Goal: Task Accomplishment & Management: Use online tool/utility

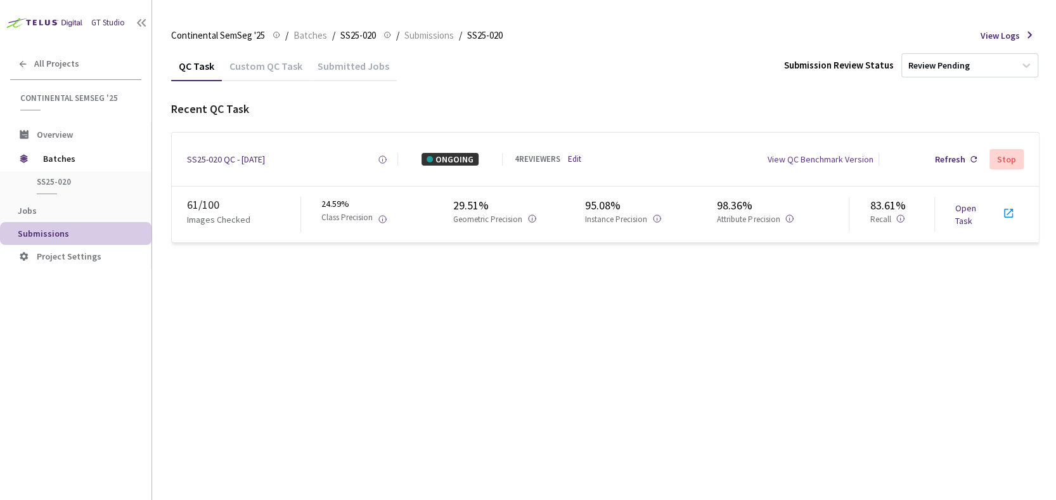
click at [962, 208] on link "Open Task" at bounding box center [966, 214] width 21 height 24
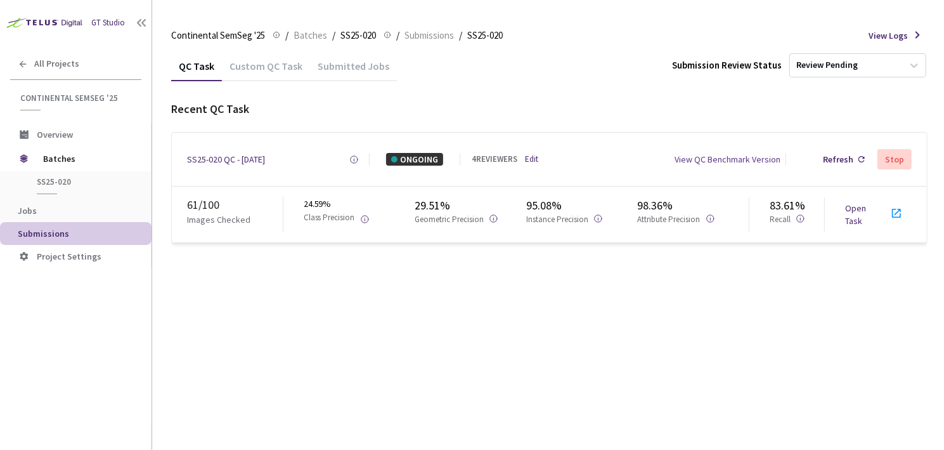
click at [310, 63] on div "Submitted Jobs" at bounding box center [353, 71] width 87 height 22
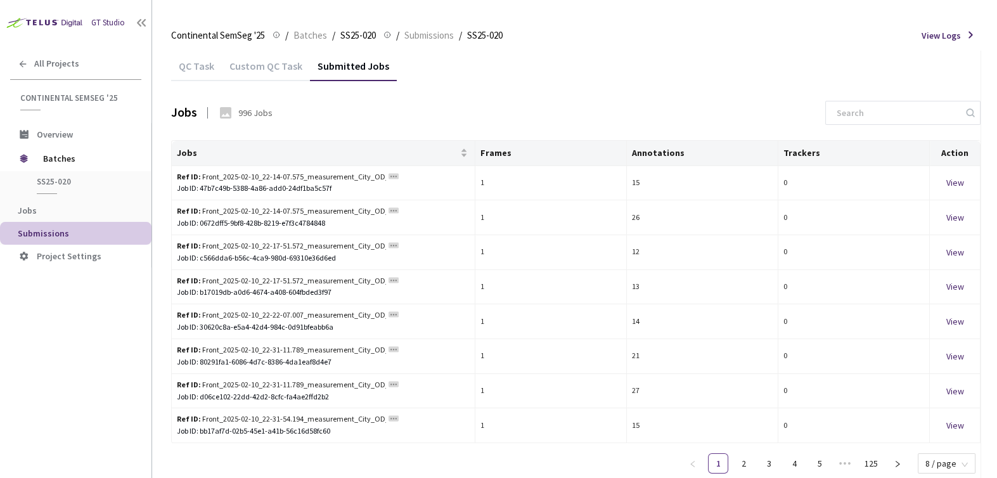
click at [197, 63] on div "QC Task" at bounding box center [196, 71] width 51 height 22
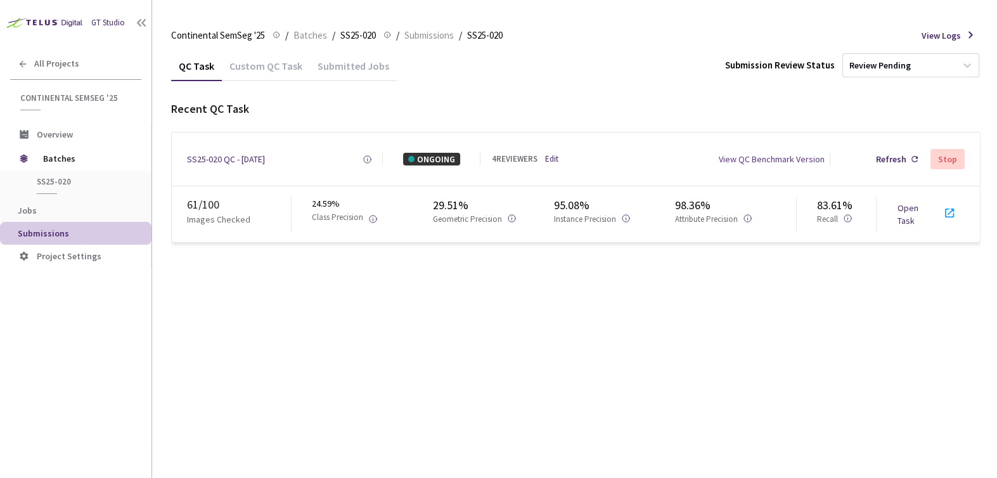
click at [904, 206] on link "Open Task" at bounding box center [907, 214] width 21 height 24
drag, startPoint x: 680, startPoint y: 121, endPoint x: 580, endPoint y: 106, distance: 100.7
click at [680, 121] on div "Recent QC Task SS25-020 QC - 22 Aug, 2025 Created at 22 Aug, 2025 at 10:02 AM G…" at bounding box center [576, 172] width 810 height 142
